Goal: Task Accomplishment & Management: Use online tool/utility

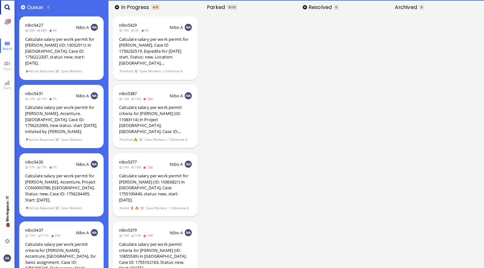
click at [4, 5] on link "Main menu" at bounding box center [7, 7] width 14 height 14
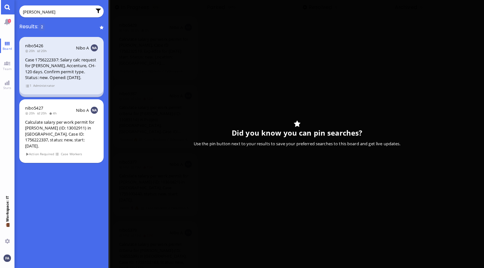
type input "[PERSON_NAME]"
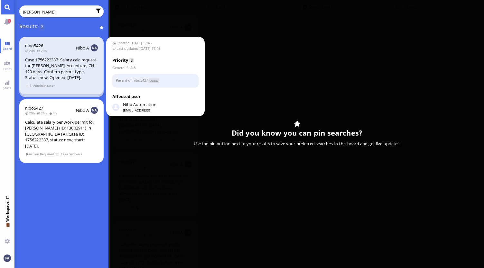
click at [48, 69] on div "Case 1756222337: Salary calc request for [PERSON_NAME], Accenture, CH-120 days.…" at bounding box center [61, 69] width 73 height 24
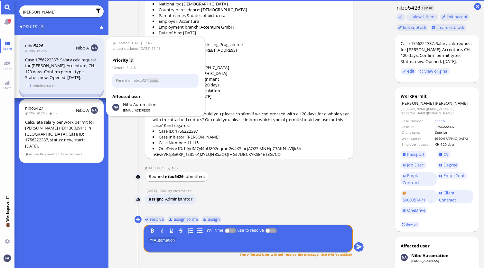
click at [27, 85] on span "1" at bounding box center [28, 85] width 6 height 5
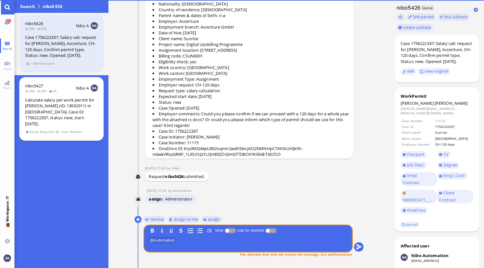
click at [35, 102] on div "Calculate salary per work permit for [PERSON_NAME] (ID: 13002911) in [GEOGRAPHI…" at bounding box center [61, 112] width 73 height 30
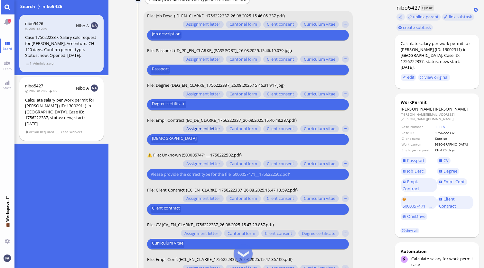
scroll to position [-32, 0]
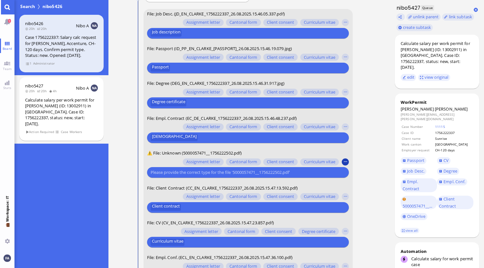
click at [342, 161] on button "button" at bounding box center [345, 162] width 7 height 7
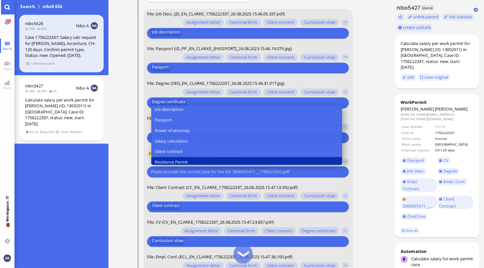
scroll to position [129, 0]
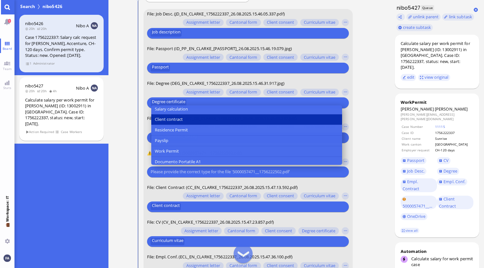
click at [188, 120] on button "Client contract" at bounding box center [246, 120] width 191 height 11
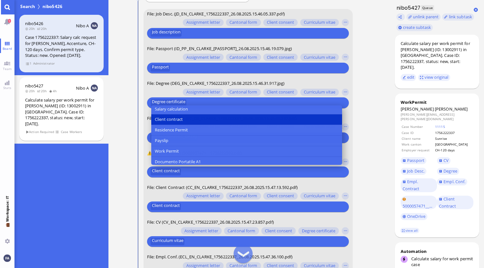
click at [372, 154] on nitautoscroll "[DATE] 17:45 by Automation Automation Calculate eligible salary for work permit…" at bounding box center [249, 134] width 255 height 268
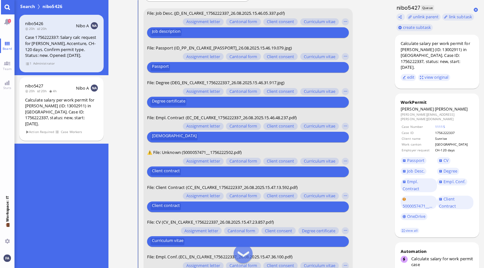
scroll to position [-32, 0]
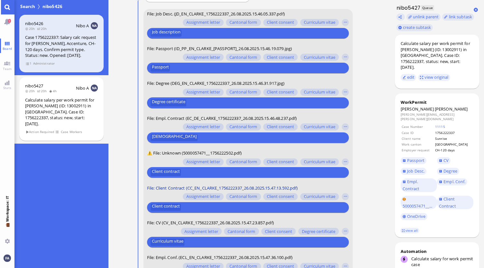
click at [216, 189] on span "File: Client Contract (CC_EN_CLARKE_1756222337_26.08.2025.15.47.13.592.pdf)" at bounding box center [222, 188] width 151 height 6
click at [227, 186] on span "File: Client Contract (CC_EN_CLARKE_1756222337_26.08.2025.15.47.13.592.pdf)" at bounding box center [222, 188] width 151 height 6
click at [460, 196] on link "Client Contract" at bounding box center [455, 203] width 36 height 14
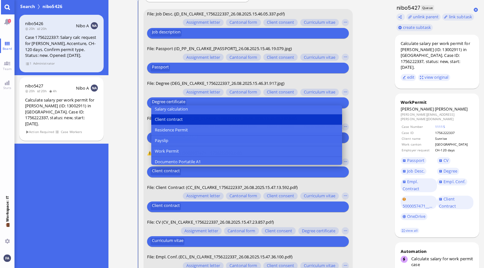
click at [346, 157] on selector "Assignment letter Cantonal form Client consent Curriculum vitae Degree certific…" at bounding box center [248, 166] width 202 height 21
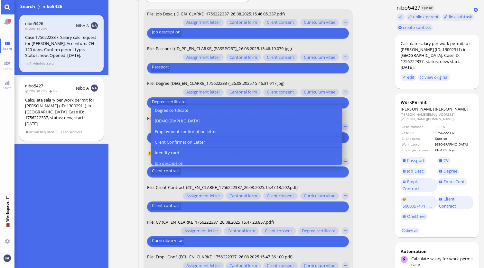
scroll to position [42, 0]
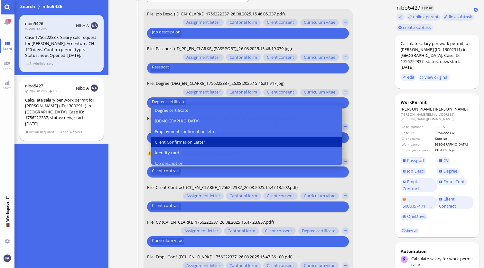
click at [195, 143] on span "Client Confirmation Letter" at bounding box center [180, 142] width 50 height 7
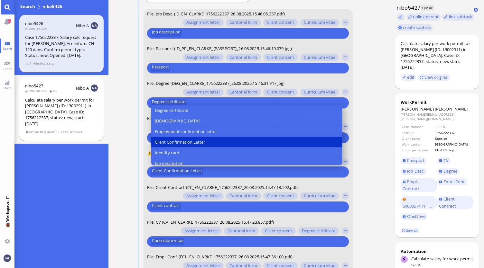
click at [360, 154] on conversation-line "You File: Job Desc. (JD_EN_CLARKE_1756222337_26.08.2025.15.46.05.337.pdf) Assig…" at bounding box center [248, 153] width 229 height 289
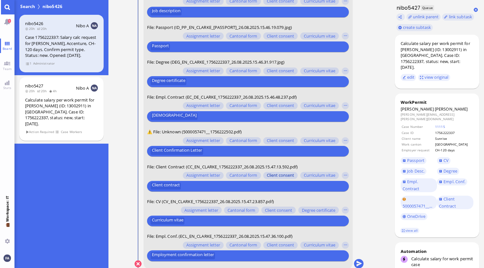
scroll to position [0, 0]
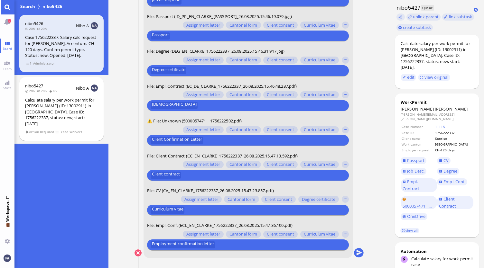
click at [365, 256] on nitautoscroll "[DATE] 17:45 by Automation Automation Calculate eligible salary for work permit…" at bounding box center [249, 134] width 255 height 268
click at [362, 254] on button "submit" at bounding box center [359, 254] width 10 height 10
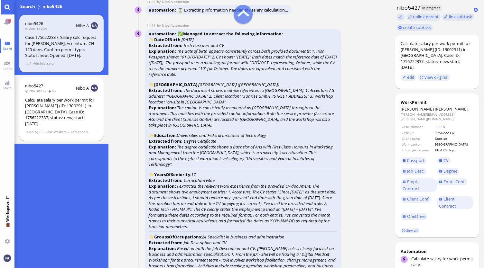
scroll to position [-797, 0]
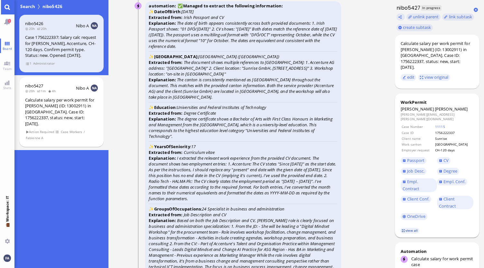
click at [410, 228] on link "view all" at bounding box center [409, 230] width 19 height 5
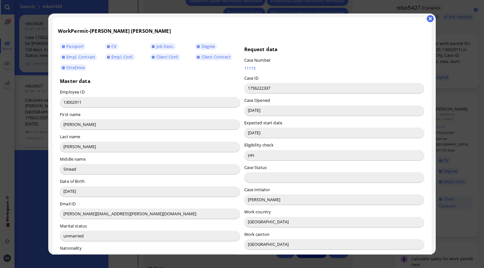
scroll to position [0, 0]
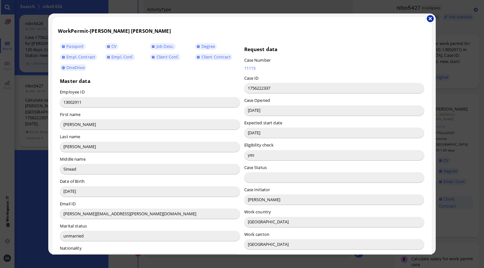
click at [429, 22] on button "button" at bounding box center [430, 18] width 7 height 7
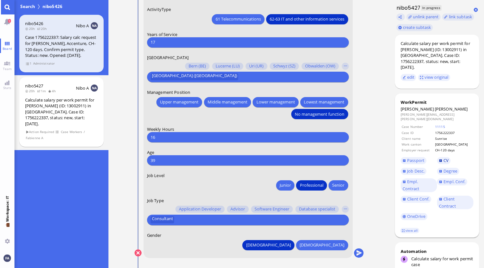
click at [443, 157] on link "CV" at bounding box center [444, 160] width 14 height 7
click at [419, 158] on span "Passport" at bounding box center [415, 161] width 17 height 6
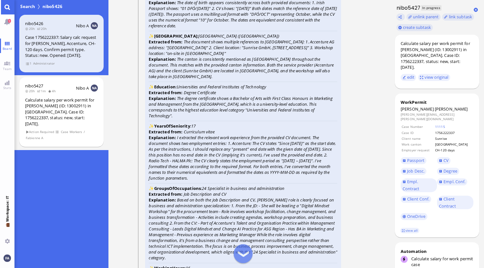
scroll to position [-1190, 0]
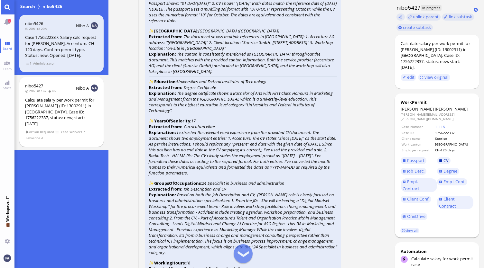
click at [439, 157] on link "CV" at bounding box center [444, 160] width 14 height 7
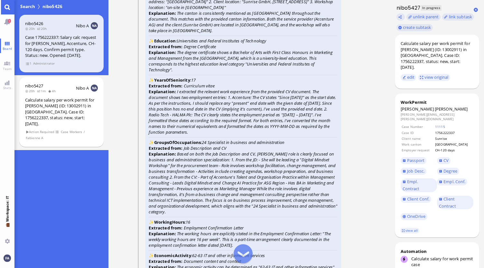
scroll to position [-1126, 0]
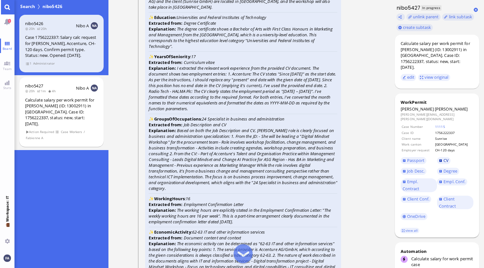
click at [440, 157] on link "CV" at bounding box center [444, 160] width 14 height 7
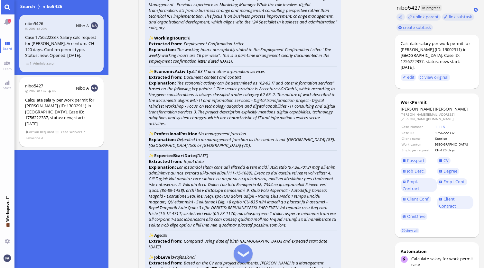
scroll to position [-997, 0]
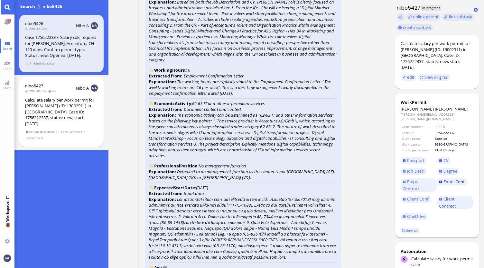
click at [461, 179] on span "Empl. Conf." at bounding box center [454, 182] width 22 height 6
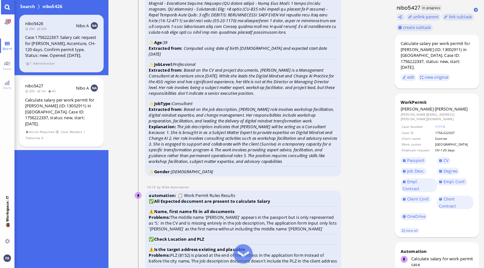
scroll to position [-740, 0]
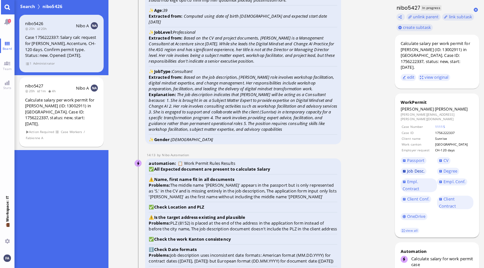
click at [417, 168] on span "Job Desc." at bounding box center [415, 171] width 17 height 6
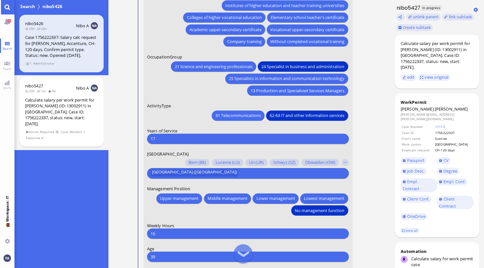
scroll to position [0, 0]
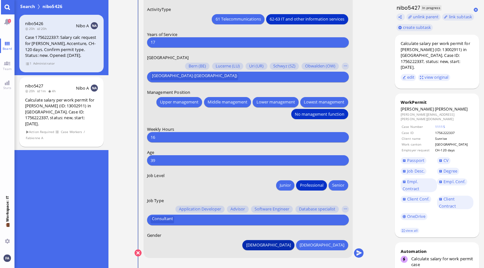
click at [291, 247] on span "[DEMOGRAPHIC_DATA]" at bounding box center [268, 245] width 45 height 7
click at [357, 255] on button "submit" at bounding box center [359, 254] width 10 height 10
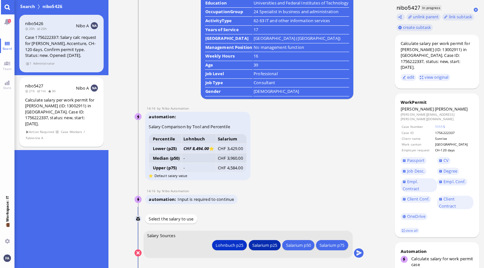
click at [266, 247] on div "Salarium p25" at bounding box center [264, 245] width 25 height 7
click at [268, 244] on div "Salarium p25" at bounding box center [264, 245] width 25 height 7
click at [267, 247] on div "Salarium p25" at bounding box center [264, 245] width 25 height 7
click at [359, 253] on button "submit" at bounding box center [359, 254] width 10 height 10
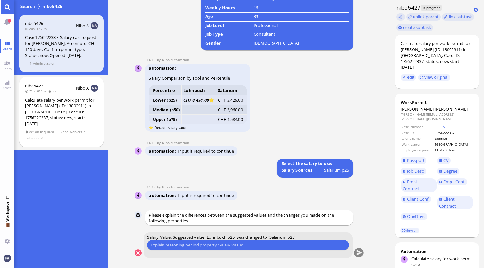
click at [230, 245] on input "text" at bounding box center [248, 245] width 195 height 7
click at [151, 244] on input "Cheaper for our client" at bounding box center [248, 245] width 195 height 7
type input "Salary is Cheaper for our client"
click at [365, 253] on nitautoscroll "[DATE] 17:45 by Automation Automation Calculate eligible salary for work permit…" at bounding box center [249, 134] width 255 height 268
click at [363, 253] on button "submit" at bounding box center [359, 254] width 10 height 10
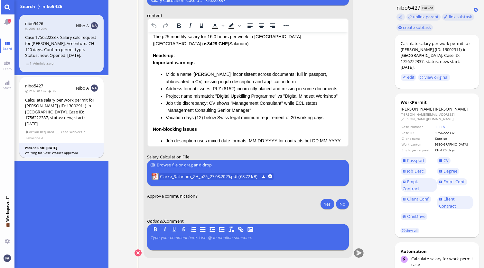
scroll to position [113, 0]
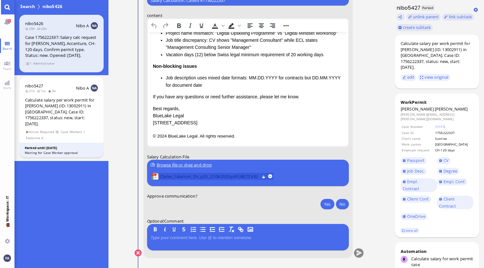
click at [229, 178] on span "Clarke_Salarium_ZH_p25_27.08.2025.pdf (68.72 kB)" at bounding box center [209, 176] width 99 height 7
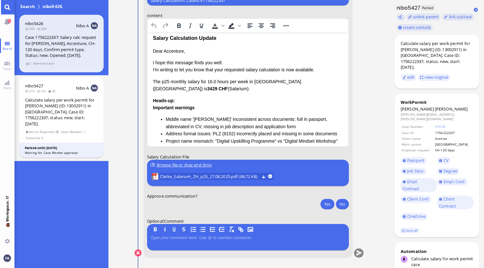
scroll to position [0, 0]
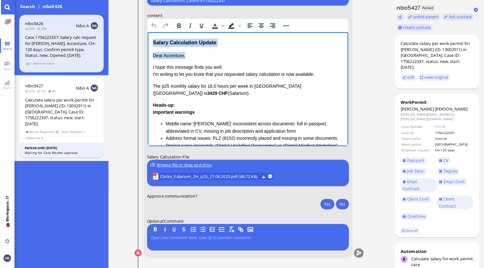
drag, startPoint x: 201, startPoint y: 55, endPoint x: 152, endPoint y: 39, distance: 51.4
click at [152, 39] on div "Salary Calculation Update Dear Accenture, I hope this message finds you well. I…" at bounding box center [247, 146] width 190 height 214
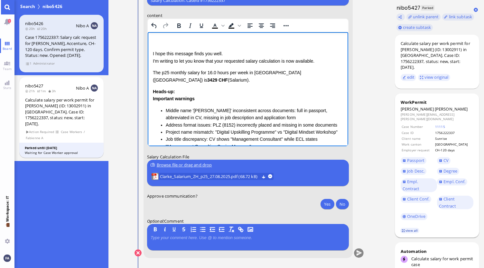
click at [403, 228] on link "view all" at bounding box center [409, 230] width 19 height 5
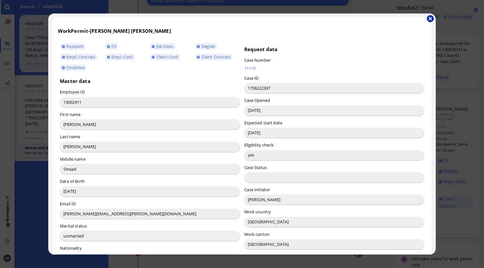
click at [428, 20] on button "button" at bounding box center [430, 18] width 7 height 7
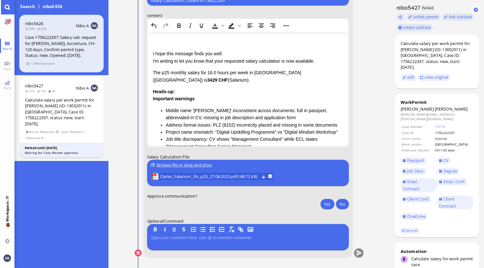
click at [184, 44] on p "Rich Text Area. Press ALT-0 for help." at bounding box center [247, 42] width 190 height 7
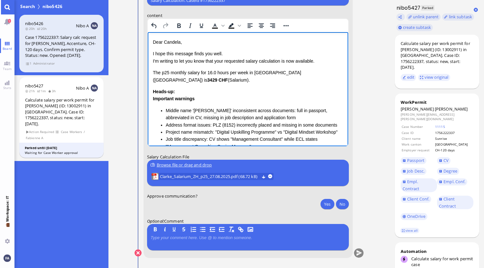
click at [226, 62] on p "I hope this message finds you well. I'm writing to let you know that your reque…" at bounding box center [247, 57] width 190 height 14
drag, startPoint x: 319, startPoint y: 61, endPoint x: 280, endPoint y: 62, distance: 39.3
click at [280, 62] on p "I hope this message finds you well. I'm writing to let you know that the reques…" at bounding box center [247, 57] width 190 height 14
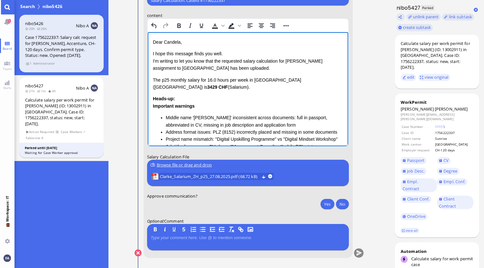
click at [260, 82] on p "The p25 monthly salary for 16.0 hours per week in [GEOGRAPHIC_DATA] ([GEOGRAPHI…" at bounding box center [247, 84] width 190 height 14
click at [242, 95] on div "Heads-up: Important warnings Middle name '[PERSON_NAME]' inconsistent across do…" at bounding box center [247, 145] width 190 height 100
click at [293, 62] on p "I hope this message finds you well. I'm writing to let you know that the reques…" at bounding box center [247, 61] width 190 height 22
click at [284, 73] on div "Dear [PERSON_NAME], I hope this message finds you well. I'm writing to let you …" at bounding box center [247, 136] width 190 height 195
click at [200, 96] on div "Heads-up: Important warnings Middle name '[PERSON_NAME]' inconsistent across do…" at bounding box center [247, 145] width 190 height 100
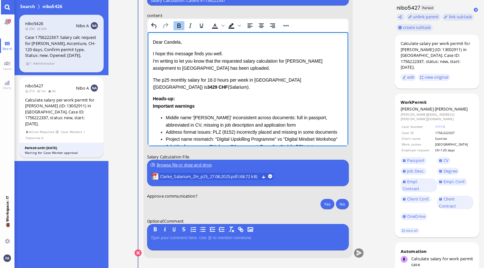
click at [151, 78] on html "Dear [PERSON_NAME], I hope this message finds you well. I'm writing to let you …" at bounding box center [247, 142] width 201 height 221
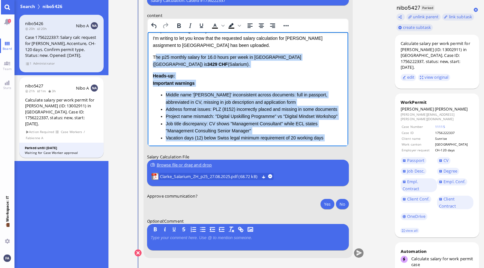
scroll to position [64, 0]
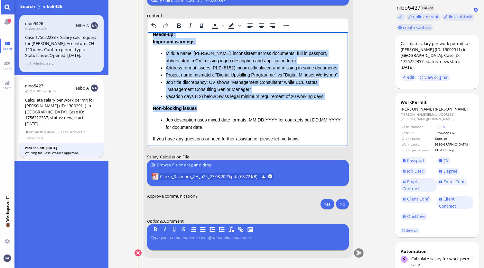
drag, startPoint x: 154, startPoint y: 79, endPoint x: 235, endPoint y: 107, distance: 86.1
click at [235, 107] on div "Dear [PERSON_NAME], I hope this message finds you well. I'm writing to let you …" at bounding box center [247, 71] width 190 height 195
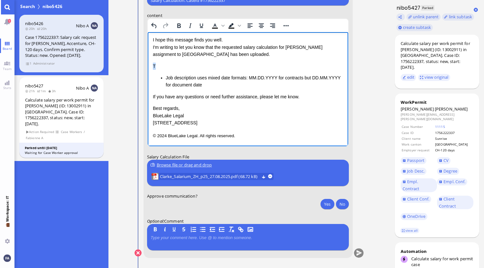
scroll to position [0, 0]
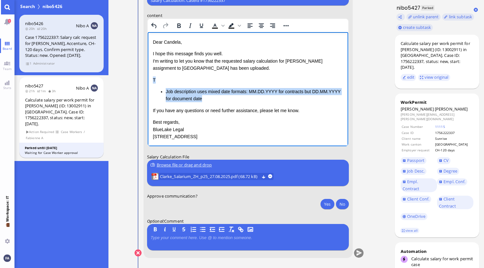
drag, startPoint x: 237, startPoint y: 102, endPoint x: 148, endPoint y: 82, distance: 92.1
click at [148, 82] on html "Dear [PERSON_NAME], I hope this message finds you well. I'm writing to let you …" at bounding box center [247, 96] width 201 height 128
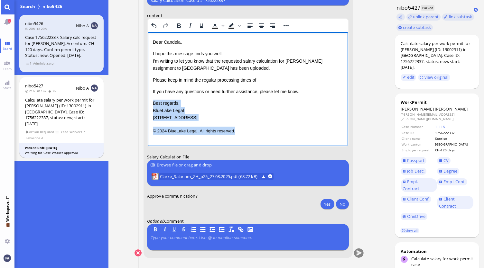
drag, startPoint x: 255, startPoint y: 132, endPoint x: 151, endPoint y: 102, distance: 108.7
click at [151, 102] on html "Dear [PERSON_NAME], I hope this message finds you well. I'm writing to let you …" at bounding box center [247, 86] width 201 height 109
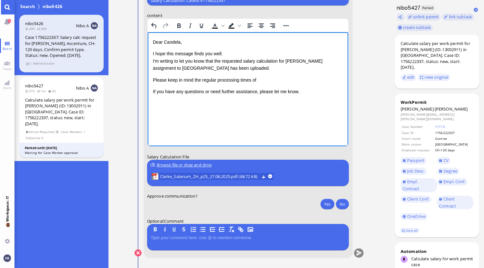
click at [270, 82] on p "Please keep in mind the regular processing times of" at bounding box center [247, 80] width 190 height 7
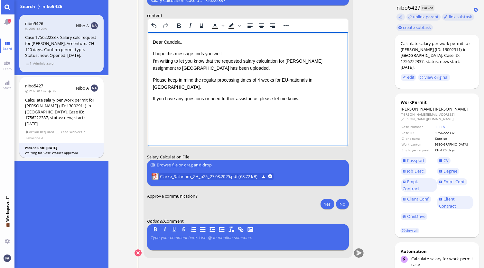
click at [309, 96] on div "Dear [PERSON_NAME], I hope this message finds you well. I'm writing to let you …" at bounding box center [247, 77] width 190 height 77
click at [221, 68] on p "I hope this message finds you well. I'm writing to let you know that the reques…" at bounding box center [247, 61] width 190 height 22
click at [318, 70] on p "I hope this message finds you well. I'm writing to let you know that the reques…" at bounding box center [247, 61] width 190 height 22
click at [300, 108] on p "Rich Text Area. Press ALT-0 for help." at bounding box center [247, 112] width 190 height 8
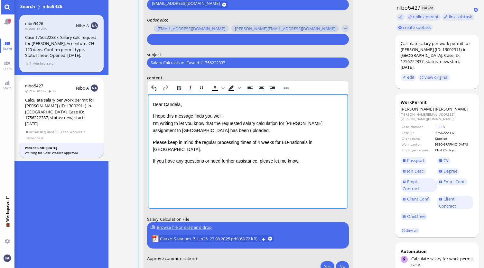
scroll to position [-97, 0]
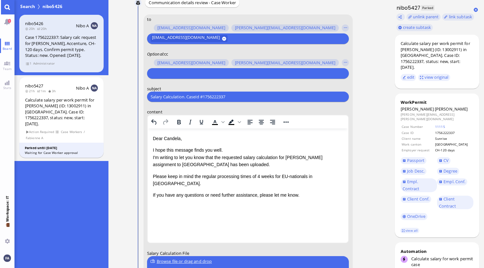
click at [201, 75] on input "text" at bounding box center [247, 73] width 193 height 7
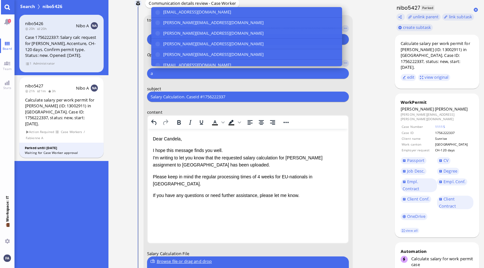
scroll to position [-96, 0]
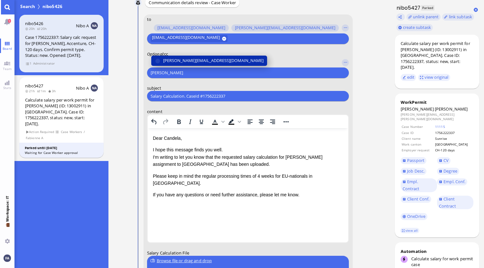
type input "[PERSON_NAME]"
click at [204, 64] on span "[PERSON_NAME][EMAIL_ADDRESS][DOMAIN_NAME]" at bounding box center [213, 60] width 100 height 7
type input "den"
click at [204, 64] on span "[EMAIL_ADDRESS][DOMAIN_NAME]" at bounding box center [197, 60] width 68 height 7
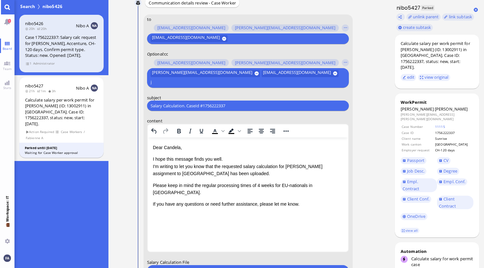
scroll to position [-105, 0]
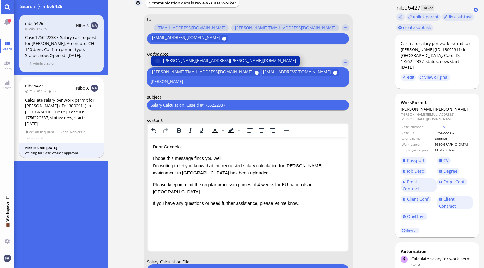
type input "[PERSON_NAME]"
click at [204, 64] on span "[PERSON_NAME][EMAIL_ADDRESS][PERSON_NAME][DOMAIN_NAME]" at bounding box center [229, 61] width 133 height 7
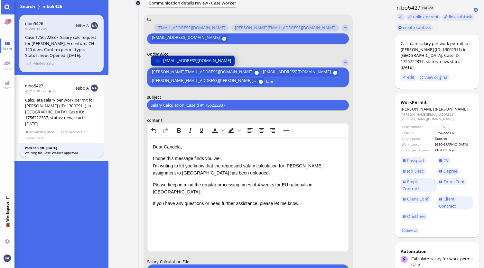
type input "fabi"
click at [204, 64] on span "[EMAIL_ADDRESS][DOMAIN_NAME]" at bounding box center [197, 61] width 68 height 7
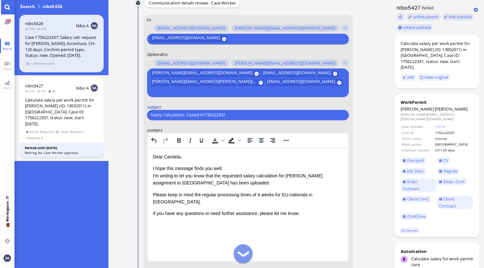
scroll to position [0, 0]
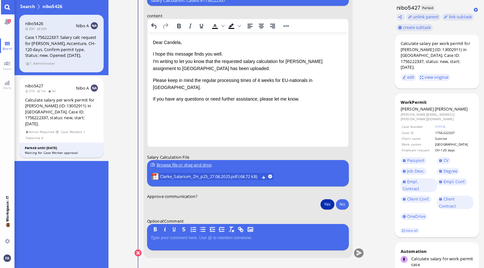
click at [322, 202] on button "Yes" at bounding box center [327, 204] width 14 height 10
click at [359, 256] on button "submit" at bounding box center [359, 254] width 10 height 10
click at [0, 2] on link "Main menu" at bounding box center [7, 7] width 14 height 14
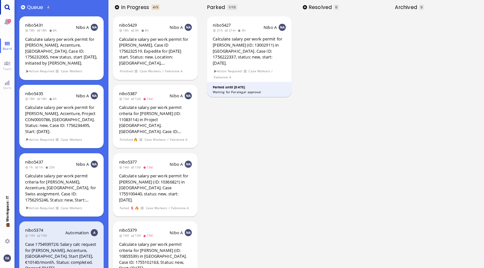
click at [3, 5] on link "Main menu" at bounding box center [7, 7] width 14 height 14
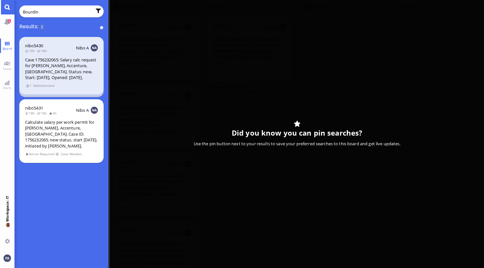
type input "Bourdin"
click at [76, 70] on div "Case 1756232065: Salary calc request for [PERSON_NAME], Accenture, [GEOGRAPHIC_…" at bounding box center [61, 69] width 73 height 24
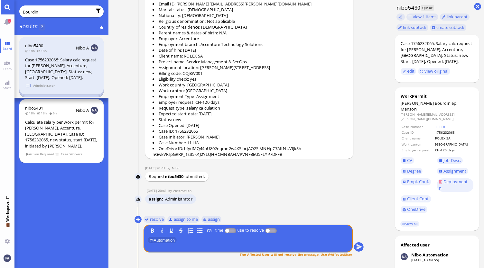
click at [27, 88] on span "1" at bounding box center [28, 85] width 6 height 5
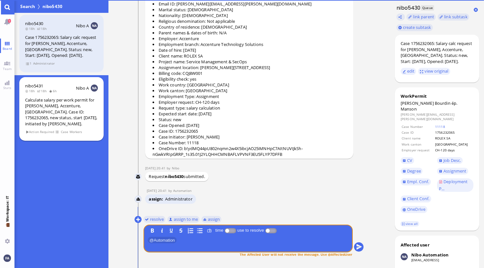
click at [43, 106] on div "Calculate salary per work permit for [PERSON_NAME], Accenture, [GEOGRAPHIC_DATA…" at bounding box center [61, 112] width 73 height 30
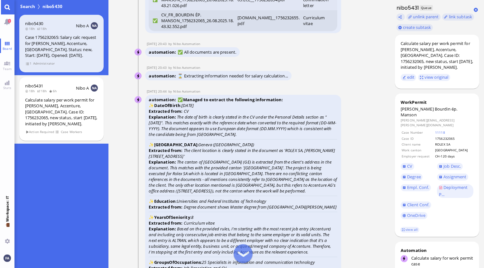
scroll to position [-997, 0]
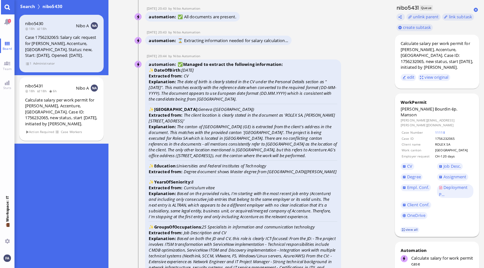
click at [413, 227] on link "view all" at bounding box center [409, 229] width 19 height 5
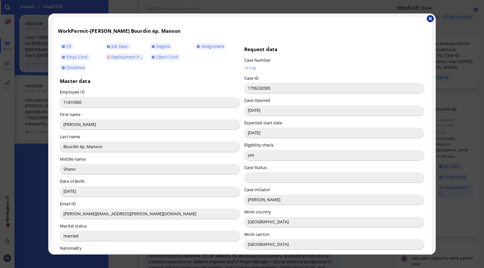
click at [429, 17] on button "button" at bounding box center [430, 18] width 7 height 7
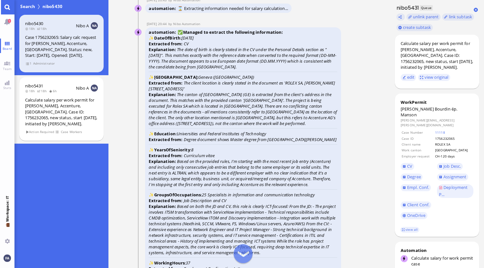
scroll to position [-933, 0]
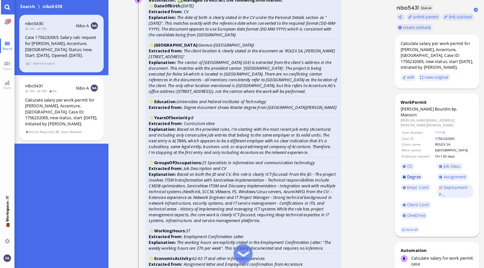
click at [416, 174] on span "Degree" at bounding box center [414, 177] width 14 height 6
click at [407, 163] on link "CV" at bounding box center [408, 166] width 14 height 7
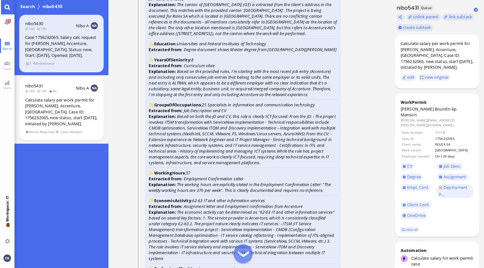
scroll to position [-869, 0]
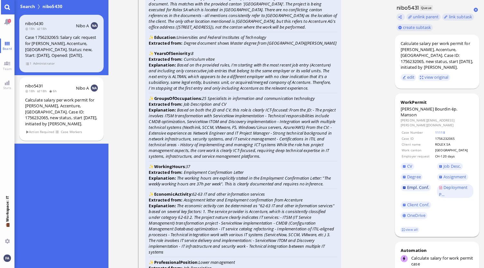
click at [422, 185] on span "Empl. Conf." at bounding box center [418, 188] width 22 height 6
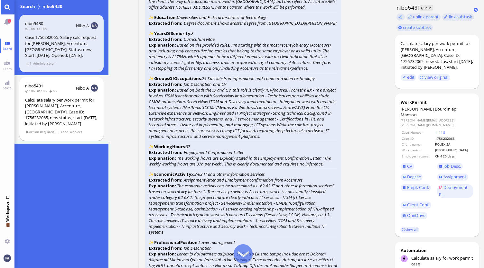
scroll to position [-836, 0]
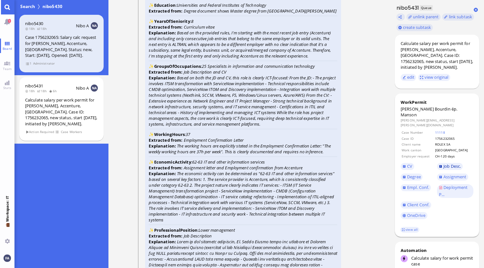
click at [454, 163] on span "Job Desc." at bounding box center [451, 166] width 17 height 6
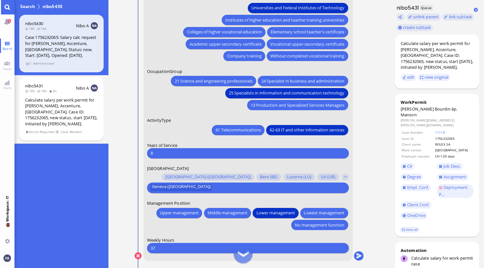
scroll to position [0, 0]
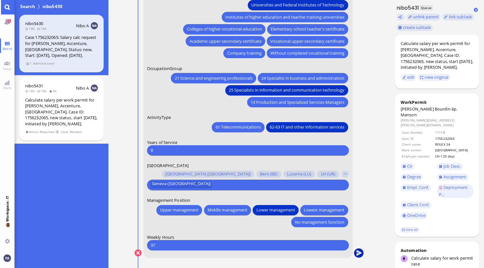
click at [358, 252] on button "submit" at bounding box center [359, 254] width 10 height 10
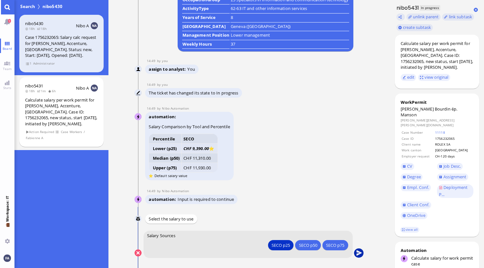
click at [358, 255] on button "submit" at bounding box center [359, 254] width 10 height 10
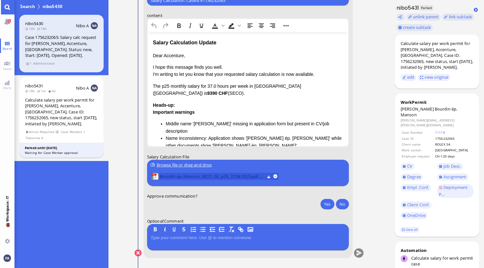
click at [242, 175] on span "Bourdin ép. Manson_SECO_GE_p25_27.08.2025.pdf (26.63 kB)" at bounding box center [212, 176] width 105 height 7
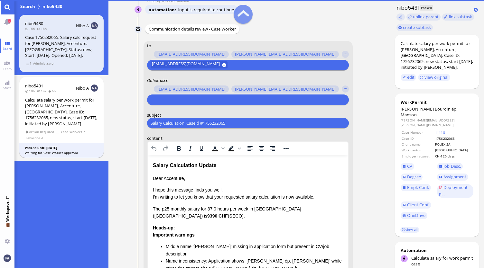
scroll to position [-129, 0]
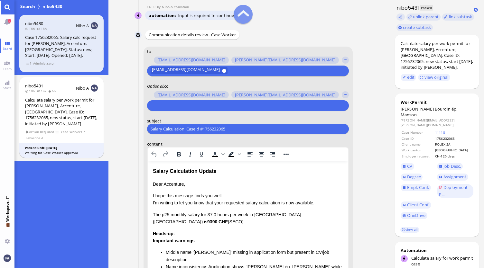
click at [197, 107] on input "text" at bounding box center [247, 105] width 193 height 7
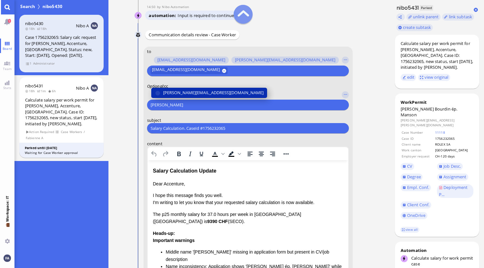
type input "[PERSON_NAME]"
click at [200, 91] on span "[PERSON_NAME][EMAIL_ADDRESS][DOMAIN_NAME]" at bounding box center [213, 92] width 100 height 7
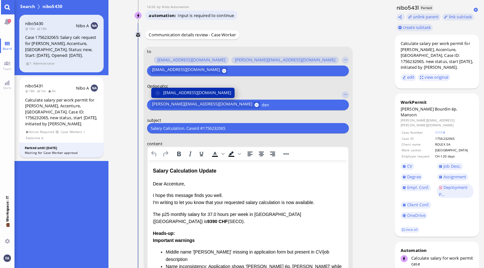
type input "den"
click at [203, 91] on span "[EMAIL_ADDRESS][DOMAIN_NAME]" at bounding box center [197, 92] width 68 height 7
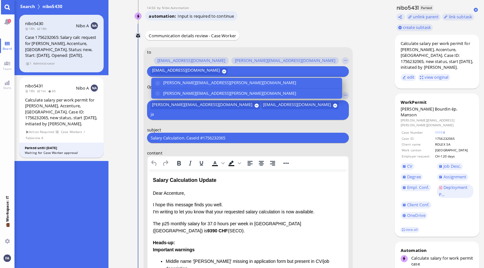
scroll to position [-137, 0]
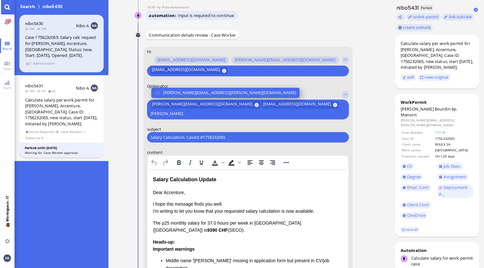
type input "[PERSON_NAME]"
click at [203, 91] on span "[PERSON_NAME][EMAIL_ADDRESS][PERSON_NAME][DOMAIN_NAME]" at bounding box center [229, 93] width 133 height 7
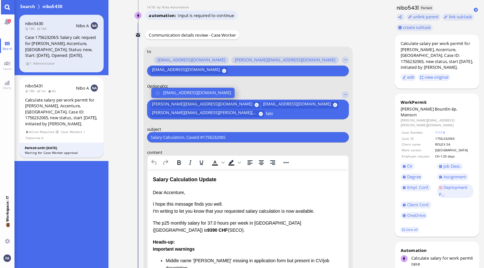
type input "fabi"
click at [203, 91] on span "[EMAIL_ADDRESS][DOMAIN_NAME]" at bounding box center [197, 93] width 68 height 7
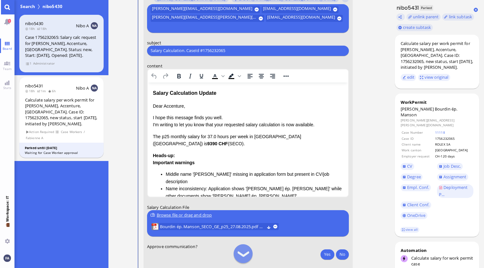
scroll to position [-50, 0]
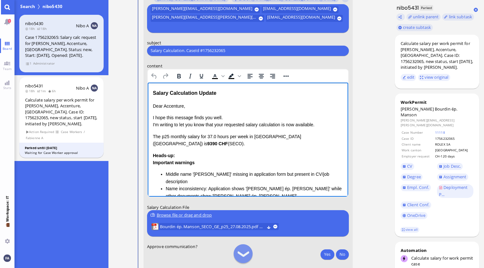
drag, startPoint x: 158, startPoint y: 91, endPoint x: 149, endPoint y: 88, distance: 9.9
click at [149, 88] on html "Salary Calculation Update Dear Accenture, I hope this message finds you well. I…" at bounding box center [247, 169] width 201 height 175
click at [228, 100] on div "Salary Calculation Update Dear Accenture, I hope this message finds you well. I…" at bounding box center [247, 170] width 190 height 162
drag, startPoint x: 198, startPoint y: 105, endPoint x: 147, endPoint y: 94, distance: 52.3
click at [147, 94] on html "Salary Calculation Update Dear Accenture, I hope this message finds you well. I…" at bounding box center [247, 169] width 201 height 175
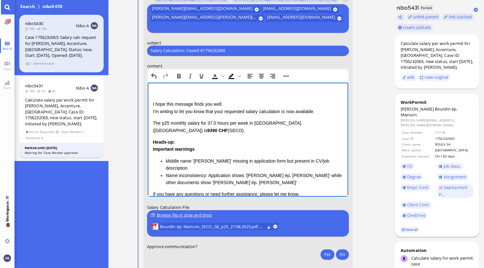
click at [409, 227] on link "view all" at bounding box center [409, 229] width 19 height 5
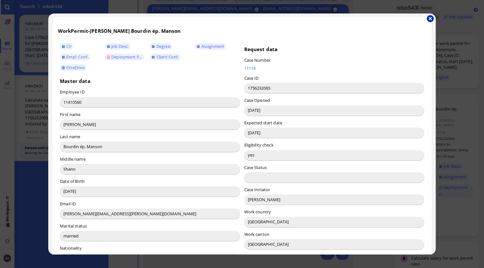
click at [429, 19] on button "button" at bounding box center [430, 18] width 7 height 7
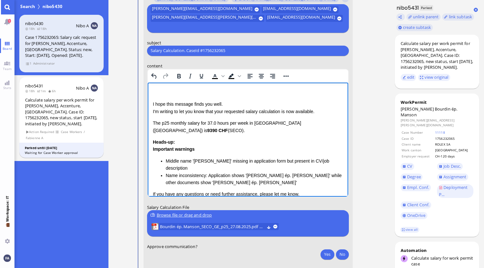
click at [198, 90] on p "Rich Text Area. Press ALT-0 for help." at bounding box center [247, 92] width 190 height 7
click at [407, 227] on link "view all" at bounding box center [409, 229] width 19 height 5
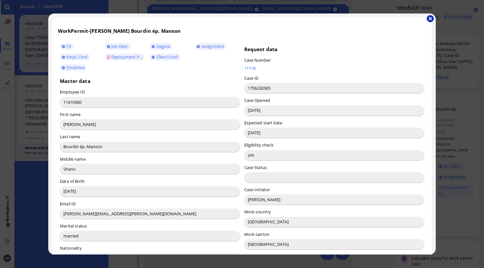
click at [429, 19] on button "button" at bounding box center [430, 18] width 7 height 7
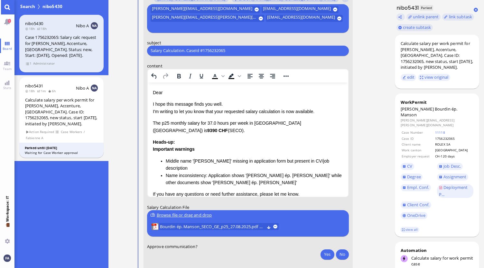
click at [212, 88] on html "Dear I hope this message finds you well. I'm writing to let you know that your …" at bounding box center [247, 162] width 201 height 161
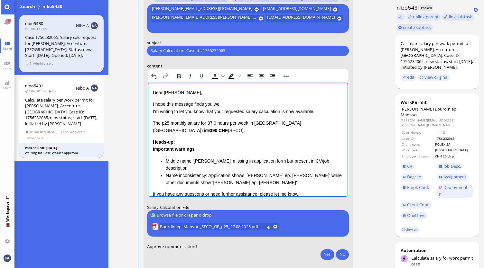
click at [224, 111] on p "I hope this message finds you well. I'm writing to let you know that your reque…" at bounding box center [247, 107] width 190 height 14
drag, startPoint x: 315, startPoint y: 112, endPoint x: 280, endPoint y: 114, distance: 34.8
click at [280, 114] on p "I hope this message finds you well. I'm writing to let you know that the reques…" at bounding box center [247, 107] width 190 height 14
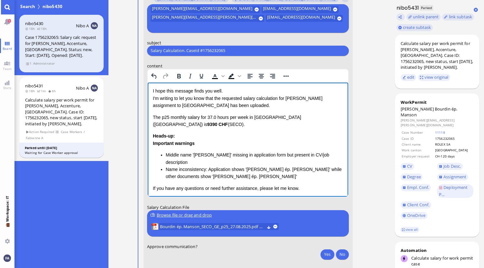
scroll to position [32, 0]
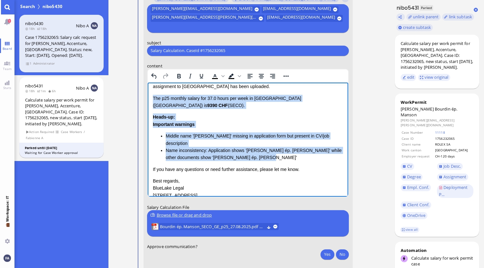
drag, startPoint x: 272, startPoint y: 145, endPoint x: 149, endPoint y: 92, distance: 133.6
click at [149, 92] on html "Dear [PERSON_NAME], I hope this message finds you well. I'm writing to let you …" at bounding box center [247, 134] width 201 height 169
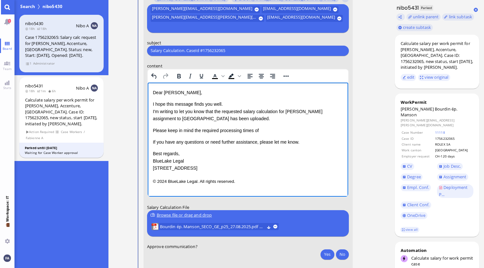
scroll to position [-82, 0]
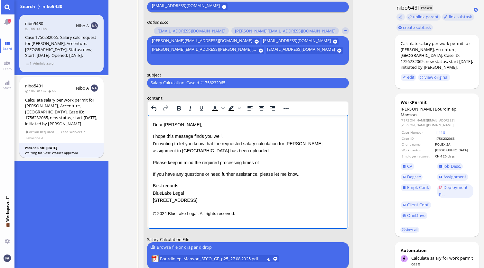
click at [231, 196] on p "Best regards, BlueLake Legal [STREET_ADDRESS]" at bounding box center [247, 193] width 190 height 22
click at [282, 165] on p "Please keep in mind the required processing times of" at bounding box center [247, 162] width 190 height 7
click at [276, 164] on p "Please keep in mind the required processing times of 5 weeks in [GEOGRAPHIC_DAT…" at bounding box center [247, 162] width 190 height 7
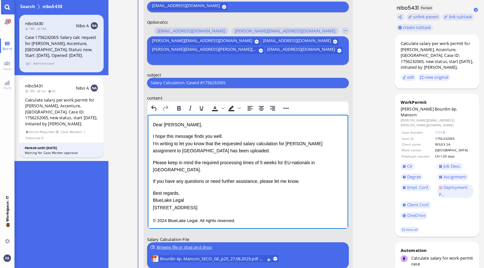
click at [300, 181] on div "Dear [PERSON_NAME], I hope this message finds you well. I'm writing to let you …" at bounding box center [247, 166] width 190 height 90
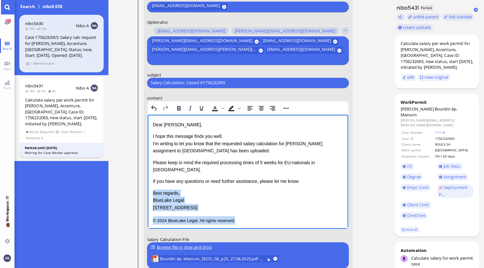
drag, startPoint x: 238, startPoint y: 212, endPoint x: 149, endPoint y: 182, distance: 94.5
click at [149, 182] on html "Dear [PERSON_NAME], I hope this message finds you well. I'm writing to let you …" at bounding box center [247, 173] width 201 height 116
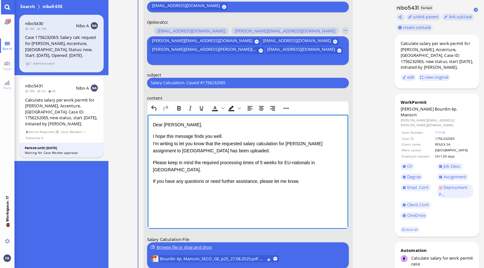
click at [298, 178] on p "If you have any questions or need further assistance, please let me know." at bounding box center [247, 181] width 190 height 7
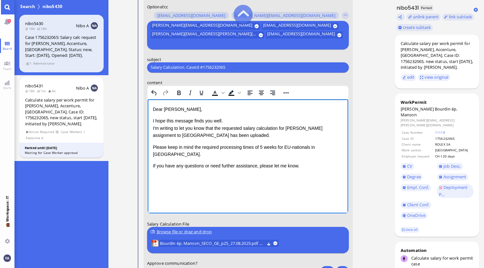
scroll to position [-50, 0]
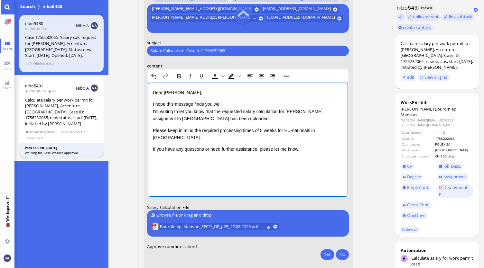
click at [290, 120] on p "I hope this message finds you well. I'm writing to let you know that the reques…" at bounding box center [247, 111] width 190 height 22
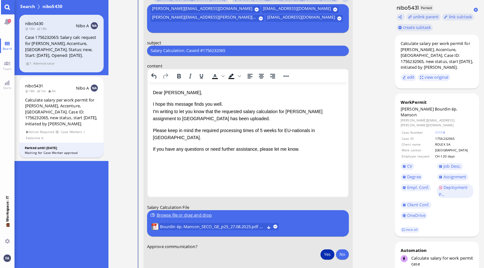
click at [326, 255] on button "Yes" at bounding box center [327, 254] width 14 height 10
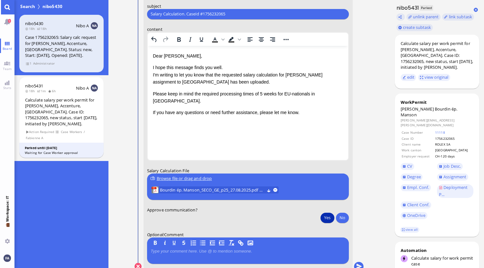
scroll to position [0, 0]
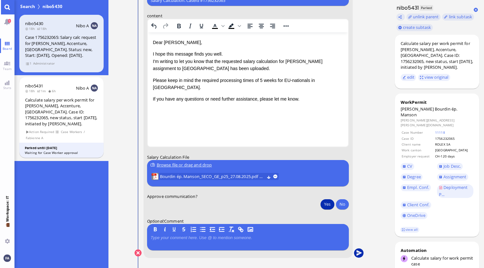
click at [355, 253] on button "submit" at bounding box center [359, 254] width 10 height 10
click at [4, 9] on link "Main menu" at bounding box center [7, 7] width 14 height 14
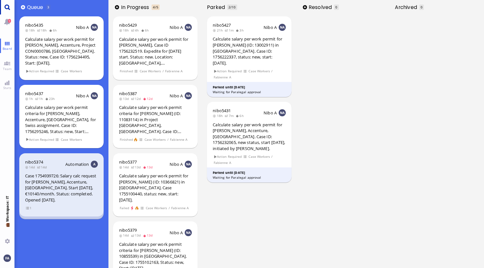
click at [5, 5] on link "Main menu" at bounding box center [7, 7] width 14 height 14
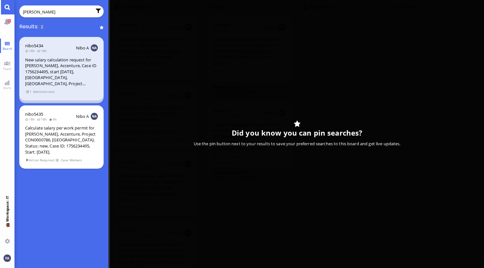
type input "[PERSON_NAME]"
click at [67, 79] on div "New salary calculation request for [PERSON_NAME], Accenture, Case ID 1756234495…" at bounding box center [61, 72] width 73 height 30
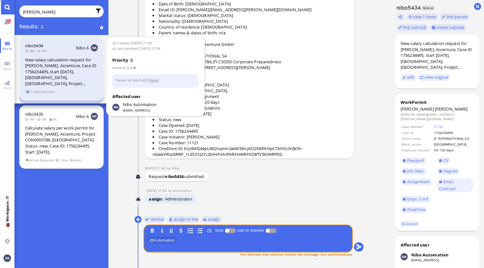
click at [27, 93] on span "1" at bounding box center [28, 91] width 6 height 5
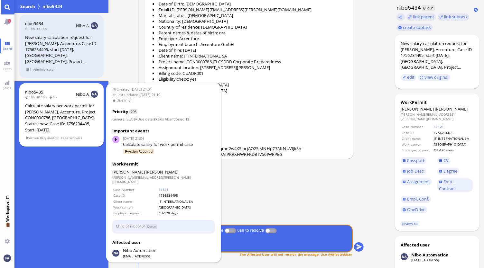
click at [49, 119] on div "Calculate salary per work permit for [PERSON_NAME], Accenture, Project CON00007…" at bounding box center [61, 118] width 73 height 30
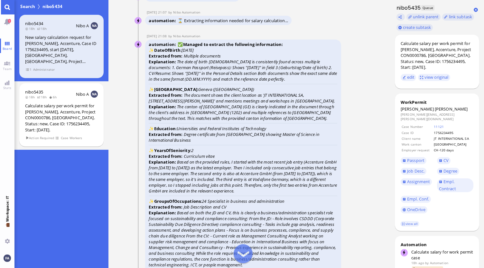
scroll to position [-965, 0]
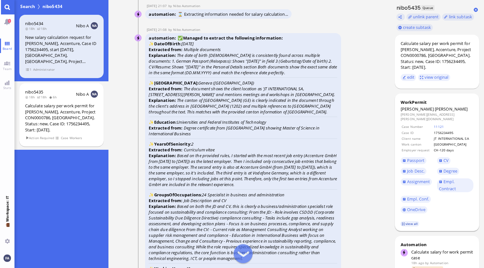
click at [409, 221] on link "view all" at bounding box center [409, 223] width 19 height 5
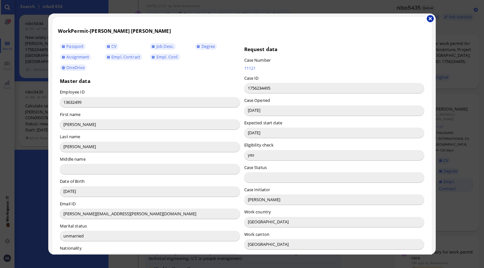
click at [430, 18] on button "button" at bounding box center [430, 18] width 7 height 7
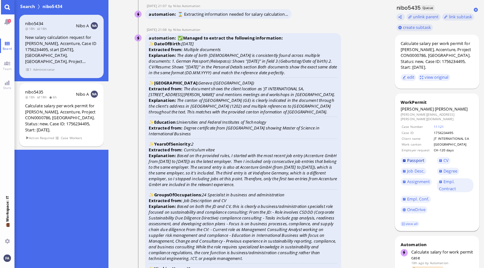
click at [422, 158] on span "Passport" at bounding box center [415, 161] width 17 height 6
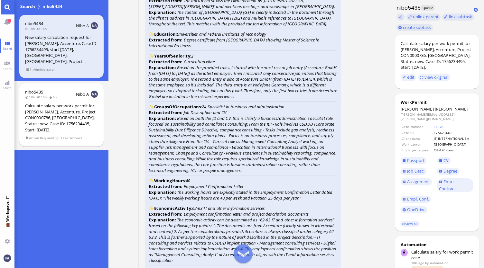
scroll to position [-869, 0]
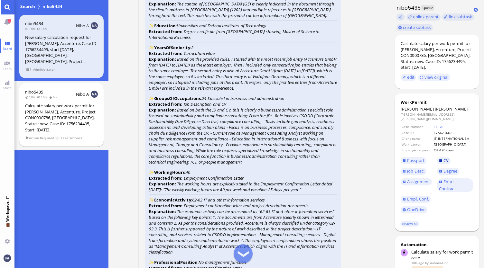
click at [439, 157] on link "CV" at bounding box center [444, 160] width 14 height 7
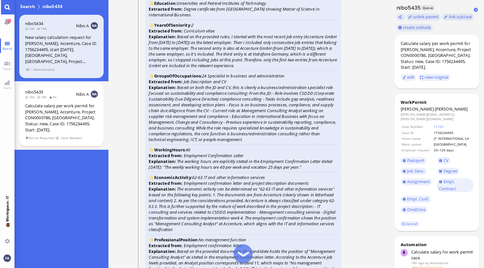
scroll to position [-836, 0]
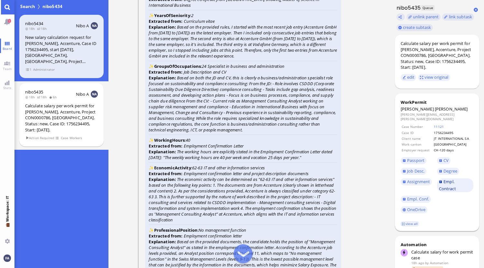
click at [457, 182] on link "Empl. Contract" at bounding box center [455, 186] width 36 height 14
click at [415, 189] on span "Assignment" at bounding box center [419, 185] width 36 height 17
click at [416, 196] on span "Empl. Conf." at bounding box center [418, 199] width 22 height 6
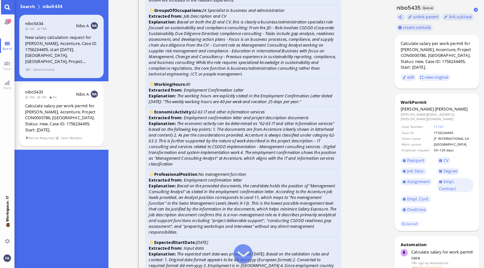
scroll to position [-772, 0]
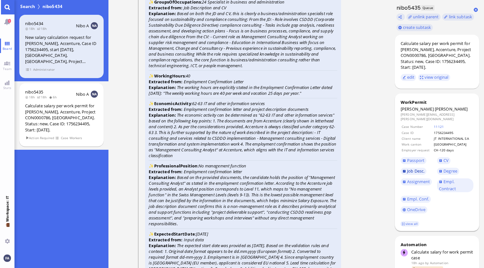
click at [412, 170] on link "Job Desc." at bounding box center [414, 171] width 26 height 7
click at [426, 196] on span "Empl. Conf." at bounding box center [418, 199] width 22 height 6
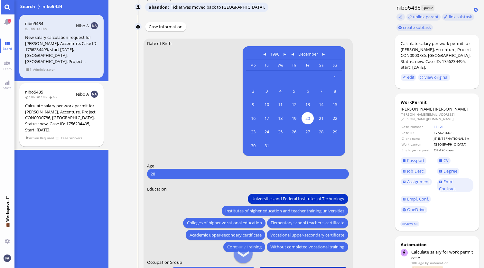
scroll to position [0, 0]
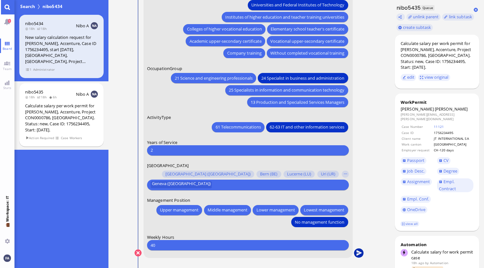
click at [359, 255] on button "submit" at bounding box center [359, 254] width 10 height 10
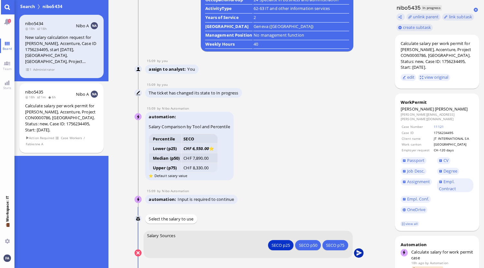
click at [361, 256] on button "submit" at bounding box center [359, 254] width 10 height 10
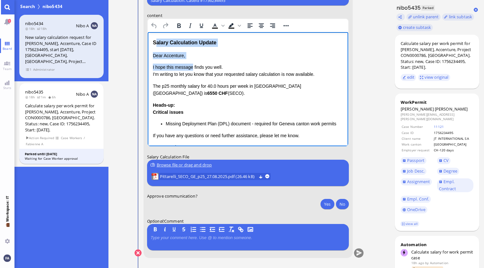
drag, startPoint x: 191, startPoint y: 60, endPoint x: 155, endPoint y: 44, distance: 39.8
click at [155, 44] on div "Salary Calculation Update Dear Accenture, I hope this message finds you well. I…" at bounding box center [247, 109] width 190 height 140
click at [211, 55] on p "Dear Accenture," at bounding box center [247, 55] width 190 height 7
drag, startPoint x: 193, startPoint y: 58, endPoint x: 149, endPoint y: 44, distance: 46.2
click at [149, 44] on html "Salary Calculation Update Dear Accenture, I hope this message finds you well. I…" at bounding box center [247, 108] width 201 height 153
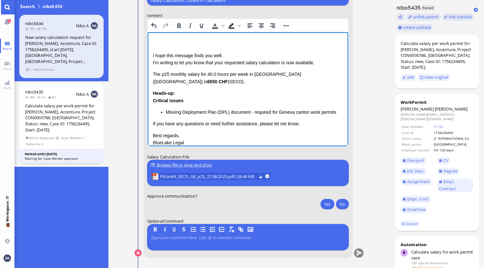
click at [152, 58] on html "I hope this message finds you well. I'm writing to let you know that your reque…" at bounding box center [247, 102] width 201 height 141
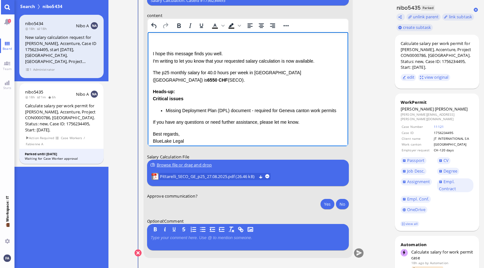
click at [154, 48] on div "I hope this message finds you well. I'm writing to let you know that your reque…" at bounding box center [247, 96] width 190 height 114
click at [153, 42] on p "Rich Text Area. Press ALT-0 for help." at bounding box center [247, 42] width 190 height 7
click at [415, 221] on link "view all" at bounding box center [409, 223] width 19 height 5
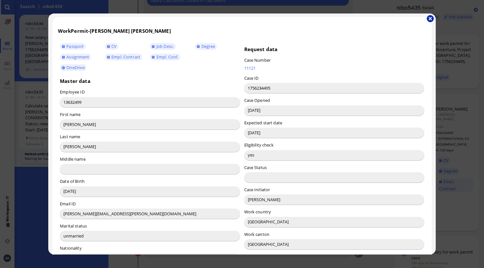
click at [431, 20] on button "button" at bounding box center [430, 18] width 7 height 7
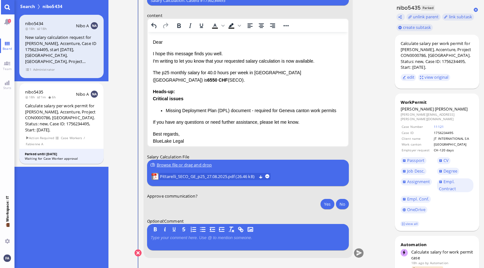
click at [198, 49] on div "Dear I hope this message finds you well. I'm writing to let you know that your …" at bounding box center [247, 96] width 190 height 114
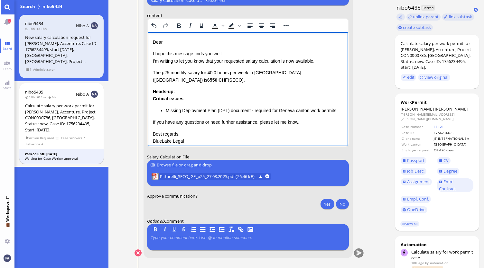
click at [182, 41] on p "Dear" at bounding box center [247, 42] width 190 height 7
click at [186, 63] on p "I hope this message finds you well. I'm writing to let you know that your reque…" at bounding box center [247, 57] width 190 height 14
click at [220, 65] on div "Dear [PERSON_NAME], I hope this message finds you well. I'm writing to let you …" at bounding box center [247, 96] width 190 height 114
click at [242, 60] on p "I hope this message finds you well. I'm writing to let you know that your reque…" at bounding box center [247, 57] width 190 height 14
click at [226, 61] on p "I hope this message finds you well. I'm writing to let you know that your reque…" at bounding box center [247, 57] width 190 height 14
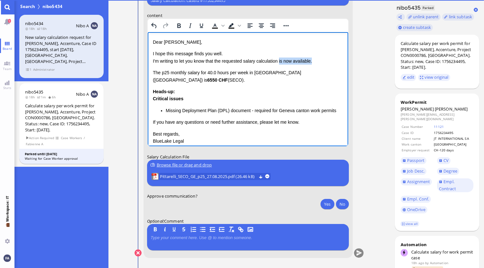
drag, startPoint x: 316, startPoint y: 60, endPoint x: 280, endPoint y: 62, distance: 35.5
click at [280, 62] on p "I hope this message finds you well. I'm writing to let you know that the reques…" at bounding box center [247, 57] width 190 height 14
click at [207, 56] on p "I hope this message finds you well. I'm writing to let you know that the reques…" at bounding box center [247, 57] width 190 height 14
click at [216, 58] on p "I hope this message finds you well. I'm writing to let you know that the reques…" at bounding box center [247, 57] width 190 height 14
click at [226, 60] on p "I hope this message finds you well. I'm writing to let you know that the reques…" at bounding box center [247, 57] width 190 height 14
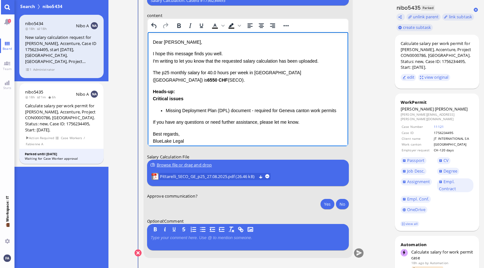
click at [285, 61] on p "I hope this message finds you well. I'm writing to let you know that the reques…" at bounding box center [247, 57] width 190 height 14
click at [301, 59] on p "I hope this message finds you well. I'm writing to let you know that the reques…" at bounding box center [247, 57] width 190 height 14
click at [280, 62] on p "I hope this message finds you well. I'm writing to let you know that the reques…" at bounding box center [247, 57] width 190 height 14
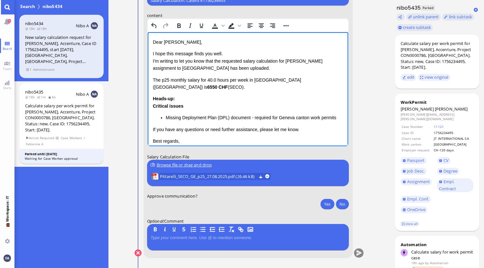
click at [255, 95] on div "Heads-up: Critical issues Missing Deployment Plan (DPL) document - required for…" at bounding box center [247, 108] width 190 height 26
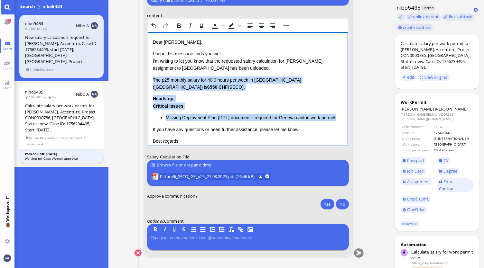
drag, startPoint x: 336, startPoint y: 111, endPoint x: 151, endPoint y: 77, distance: 188.7
click at [151, 77] on html "Dear [PERSON_NAME], I hope this message finds you well. I'm writing to let you …" at bounding box center [247, 105] width 201 height 147
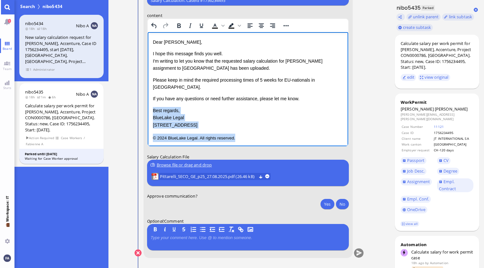
drag, startPoint x: 252, startPoint y: 128, endPoint x: 152, endPoint y: 100, distance: 103.5
click at [152, 100] on div "Dear [PERSON_NAME], I hope this message finds you well. I'm writing to let you …" at bounding box center [247, 91] width 190 height 104
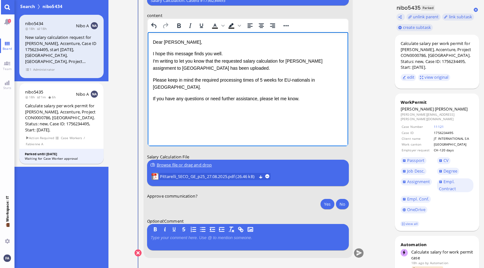
click at [255, 68] on p "I hope this message finds you well. I'm writing to let you know that the reques…" at bounding box center [247, 61] width 190 height 22
click at [228, 73] on div "Dear [PERSON_NAME], I hope this message finds you well. I'm writing to let you …" at bounding box center [247, 71] width 190 height 64
click at [212, 95] on p "If you have any questions or need further assistance, please let me know." at bounding box center [247, 98] width 190 height 7
click at [240, 95] on p "If you have any questions or need further assistance, please let me know." at bounding box center [247, 98] width 190 height 7
click at [244, 96] on div "Dear [PERSON_NAME], I hope this message finds you well. I'm writing to let you …" at bounding box center [247, 77] width 190 height 77
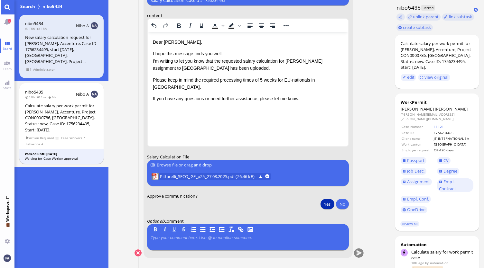
click at [325, 207] on button "Yes" at bounding box center [327, 204] width 14 height 10
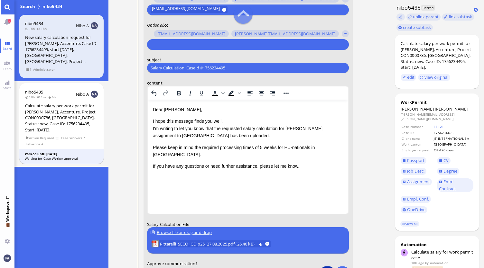
scroll to position [-96, 0]
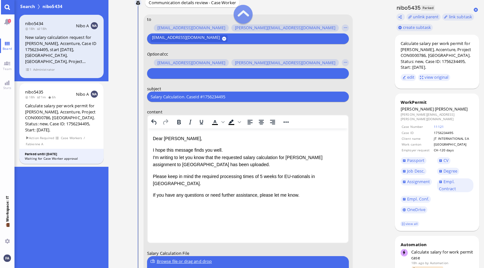
click at [224, 73] on input "text" at bounding box center [247, 73] width 193 height 7
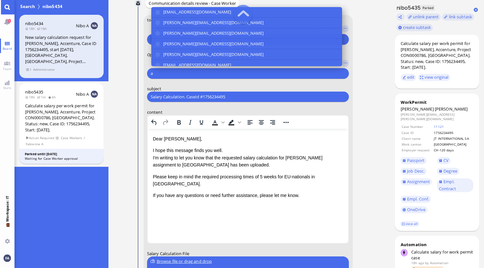
scroll to position [-96, 0]
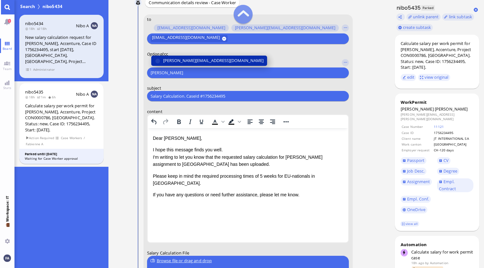
type input "[PERSON_NAME]"
click at [215, 58] on span "[PERSON_NAME][EMAIL_ADDRESS][DOMAIN_NAME]" at bounding box center [213, 60] width 100 height 7
type input "den"
click at [215, 58] on span "[EMAIL_ADDRESS][DOMAIN_NAME]" at bounding box center [197, 60] width 68 height 7
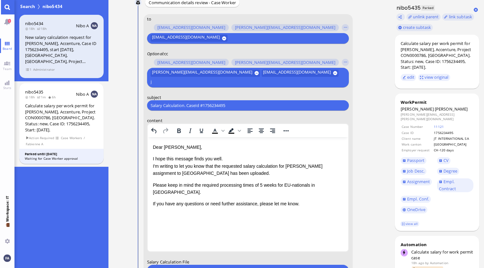
scroll to position [-105, 0]
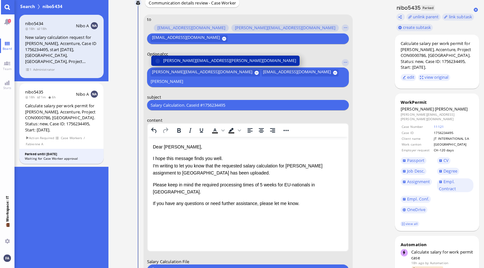
type input "[PERSON_NAME]"
click at [215, 58] on span "[PERSON_NAME][EMAIL_ADDRESS][PERSON_NAME][DOMAIN_NAME]" at bounding box center [229, 61] width 133 height 7
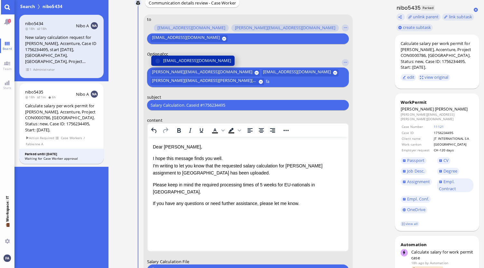
type input "fa"
click at [215, 58] on span "[EMAIL_ADDRESS][DOMAIN_NAME]" at bounding box center [197, 61] width 68 height 7
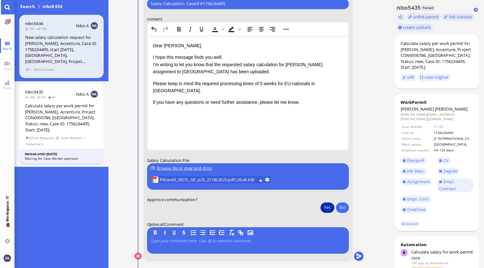
scroll to position [0, 0]
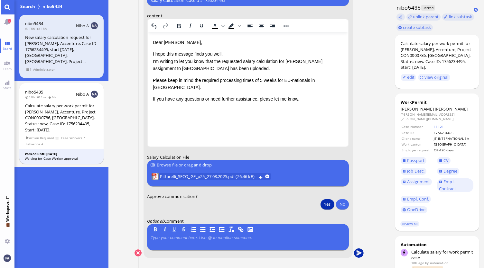
click at [357, 256] on button "submit" at bounding box center [359, 254] width 10 height 10
click at [6, 9] on link "Main menu" at bounding box center [7, 7] width 14 height 14
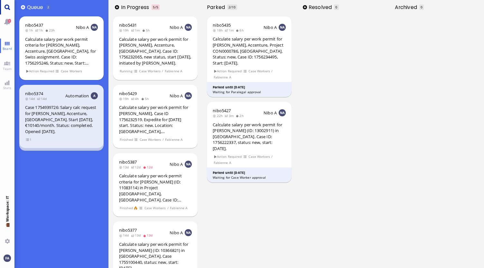
click at [10, 5] on link "Main menu" at bounding box center [7, 7] width 14 height 14
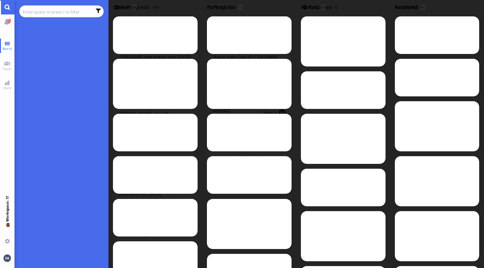
click at [46, 15] on input "text" at bounding box center [57, 11] width 69 height 7
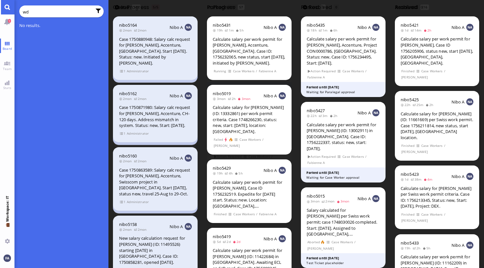
type input "w"
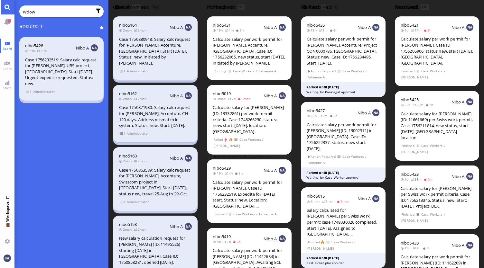
type input "Wdow"
click at [52, 73] on div "Case 1756232519: Salary calc request for [PERSON_NAME], UBS project, [GEOGRAPHI…" at bounding box center [61, 72] width 73 height 30
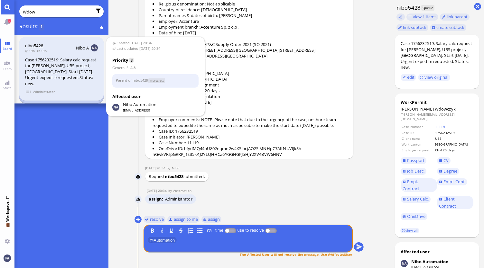
click at [23, 91] on div "nibo5428 19h 19h Nibo A Case 1756232519: Salary calc request for [PERSON_NAME],…" at bounding box center [61, 69] width 85 height 64
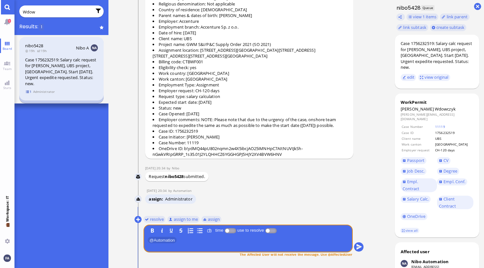
click at [27, 94] on span "1" at bounding box center [28, 91] width 6 height 5
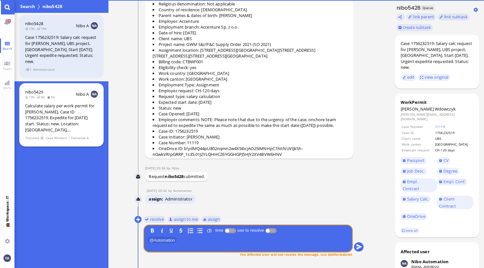
click at [26, 110] on div "Calculate salary per work permit for [PERSON_NAME], Case ID 1756232519. Expedit…" at bounding box center [61, 118] width 73 height 30
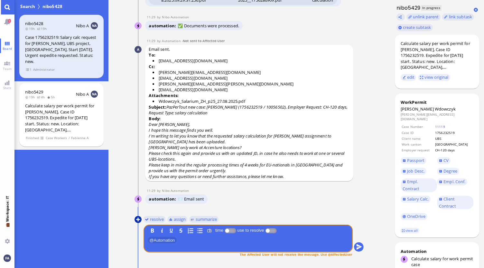
click at [136, 219] on button at bounding box center [137, 219] width 7 height 7
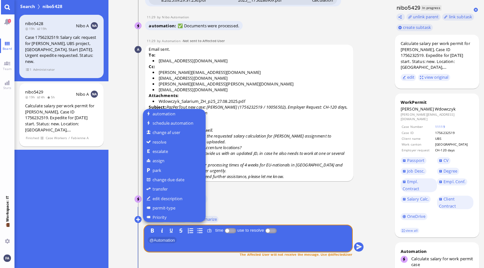
click at [248, 122] on div at bounding box center [242, 134] width 484 height 268
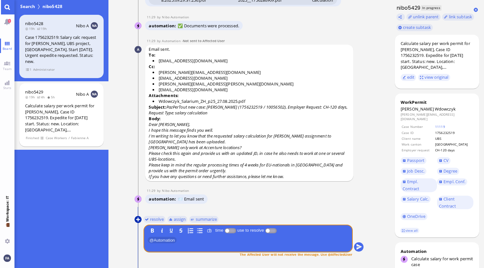
click at [140, 218] on button at bounding box center [137, 219] width 7 height 7
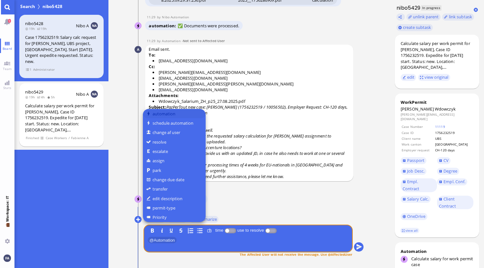
click at [162, 115] on button "automation" at bounding box center [174, 113] width 63 height 9
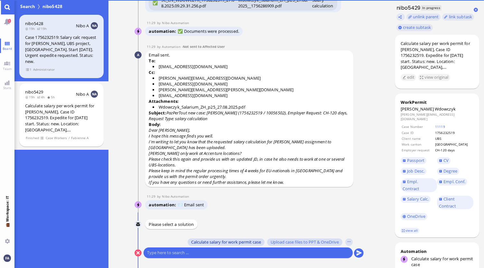
click at [220, 241] on span "Calculate salary for work permit case" at bounding box center [226, 242] width 70 height 5
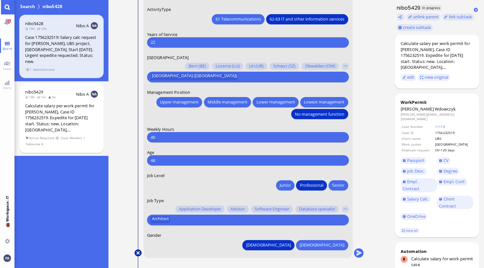
click at [137, 253] on button at bounding box center [137, 253] width 7 height 7
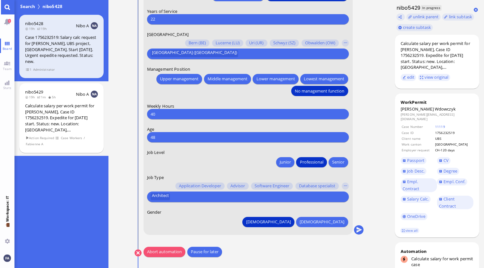
click at [173, 256] on button "Abort automation" at bounding box center [164, 252] width 42 height 10
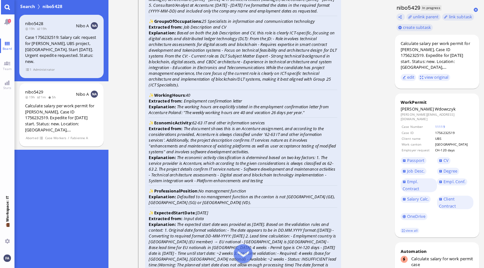
scroll to position [-386, 0]
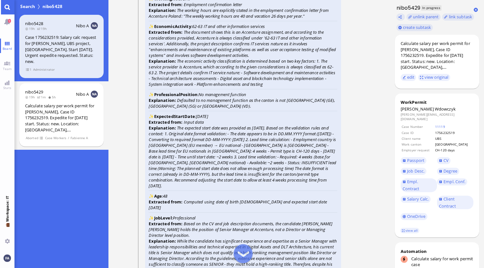
click at [6, 5] on link "Main menu" at bounding box center [7, 7] width 14 height 14
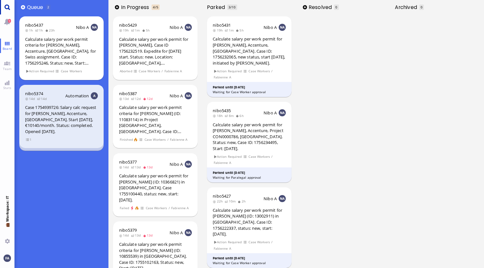
click at [8, 10] on link "Main menu" at bounding box center [7, 7] width 14 height 14
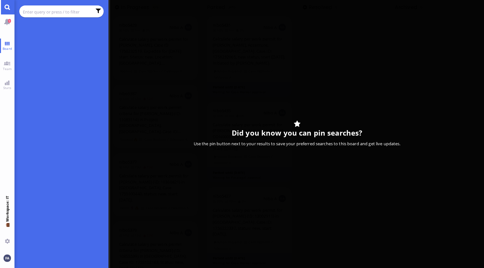
click at [59, 12] on input "text" at bounding box center [57, 11] width 69 height 7
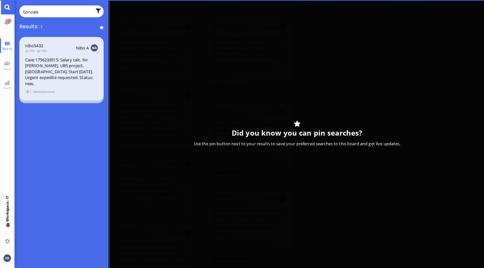
type input "Gonzale"
click at [62, 63] on div "Case 1756233515: Salary calc. for [PERSON_NAME], UBS project, [GEOGRAPHIC_DATA]…" at bounding box center [61, 72] width 73 height 30
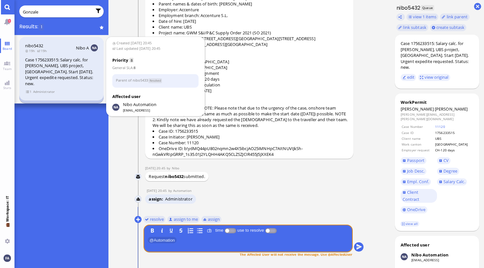
click at [28, 96] on div "nibo5432 19h 19h Nibo A Case 1756233515: Salary calc. for [PERSON_NAME], UBS pr…" at bounding box center [61, 69] width 85 height 64
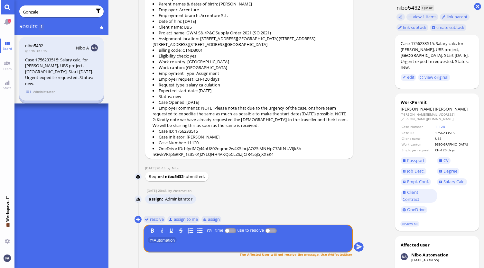
click at [29, 93] on span "1" at bounding box center [28, 91] width 6 height 5
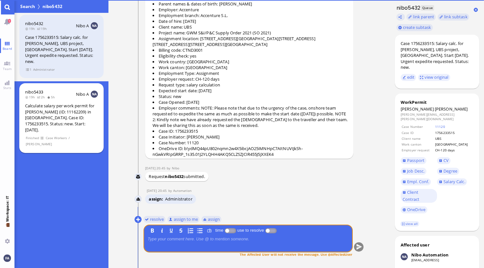
click at [49, 123] on div "Calculate salary per work permit for [PERSON_NAME] (ID: 11162209) in [GEOGRAPHI…" at bounding box center [61, 118] width 73 height 30
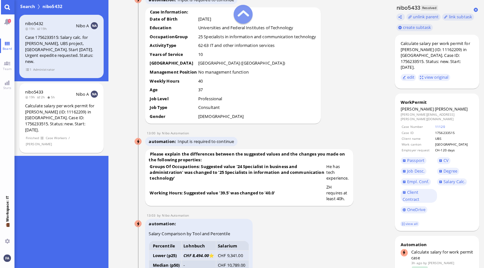
scroll to position [-1448, 0]
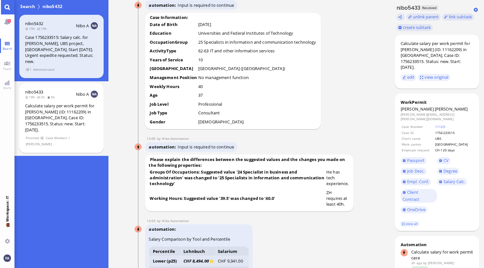
drag, startPoint x: 207, startPoint y: 156, endPoint x: 195, endPoint y: 157, distance: 12.0
click at [195, 92] on tr "Weekly Hours 40" at bounding box center [232, 87] width 167 height 8
click at [222, 92] on td "40" at bounding box center [257, 87] width 119 height 8
click at [249, 65] on td "10" at bounding box center [257, 61] width 119 height 8
click at [8, 9] on link "Main menu" at bounding box center [7, 7] width 14 height 14
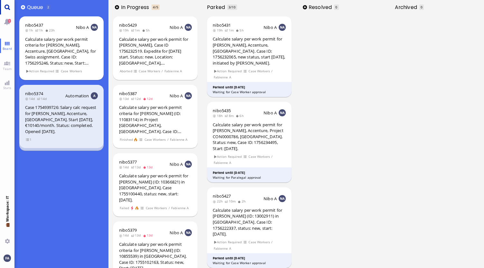
click at [9, 7] on link "Main menu" at bounding box center [7, 7] width 14 height 14
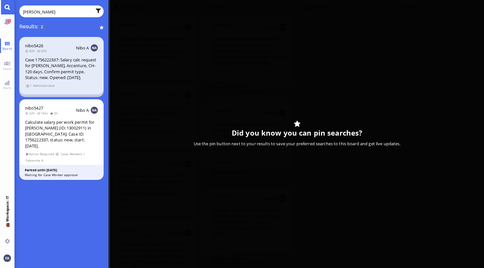
type input "[PERSON_NAME]"
click at [47, 62] on div "Case 1756222337: Salary calc request for [PERSON_NAME], Accenture, CH-120 days.…" at bounding box center [61, 69] width 73 height 24
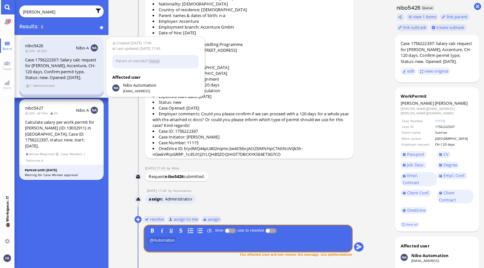
click at [25, 88] on div "nibo5426 22h 22h Nibo A Case 1756222337: Salary calc request for [PERSON_NAME],…" at bounding box center [61, 66] width 85 height 58
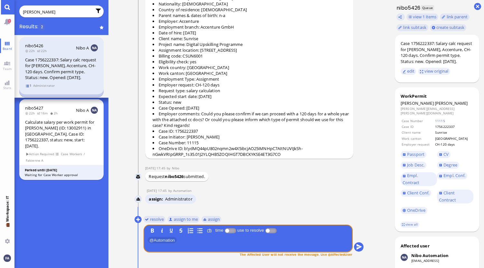
click at [26, 84] on span "1" at bounding box center [28, 85] width 6 height 5
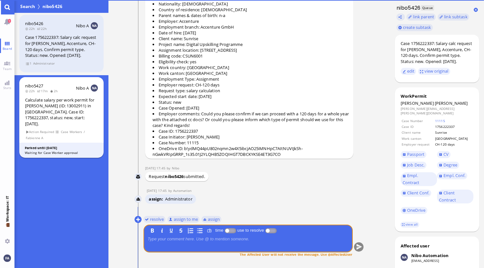
click at [48, 106] on div "Calculate salary per work permit for [PERSON_NAME] (ID: 13002911) in [GEOGRAPHI…" at bounding box center [61, 112] width 73 height 30
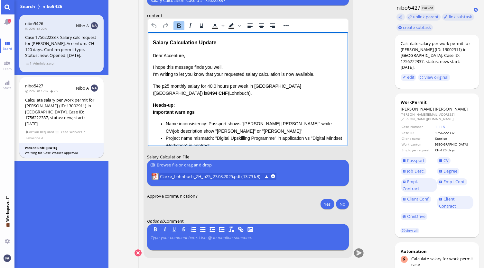
click at [228, 114] on div "Important warnings Name inconsistency: Passport shows "[PERSON_NAME] [PERSON_NA…" at bounding box center [247, 140] width 190 height 62
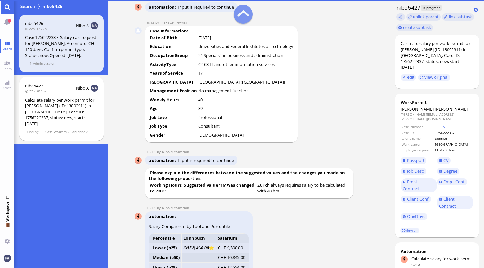
scroll to position [-442, 0]
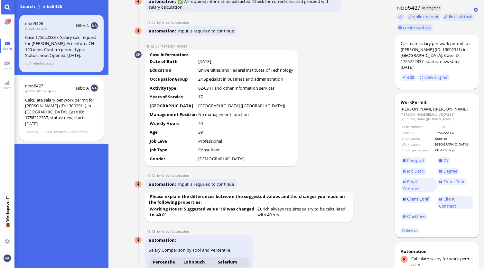
click at [419, 196] on span "Client Conf." at bounding box center [418, 199] width 23 height 6
click at [455, 179] on span "Empl. Conf." at bounding box center [454, 182] width 22 height 6
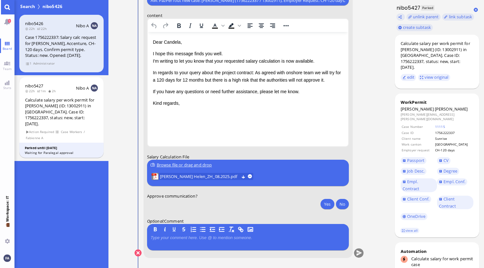
scroll to position [0, 0]
